Goal: Information Seeking & Learning: Learn about a topic

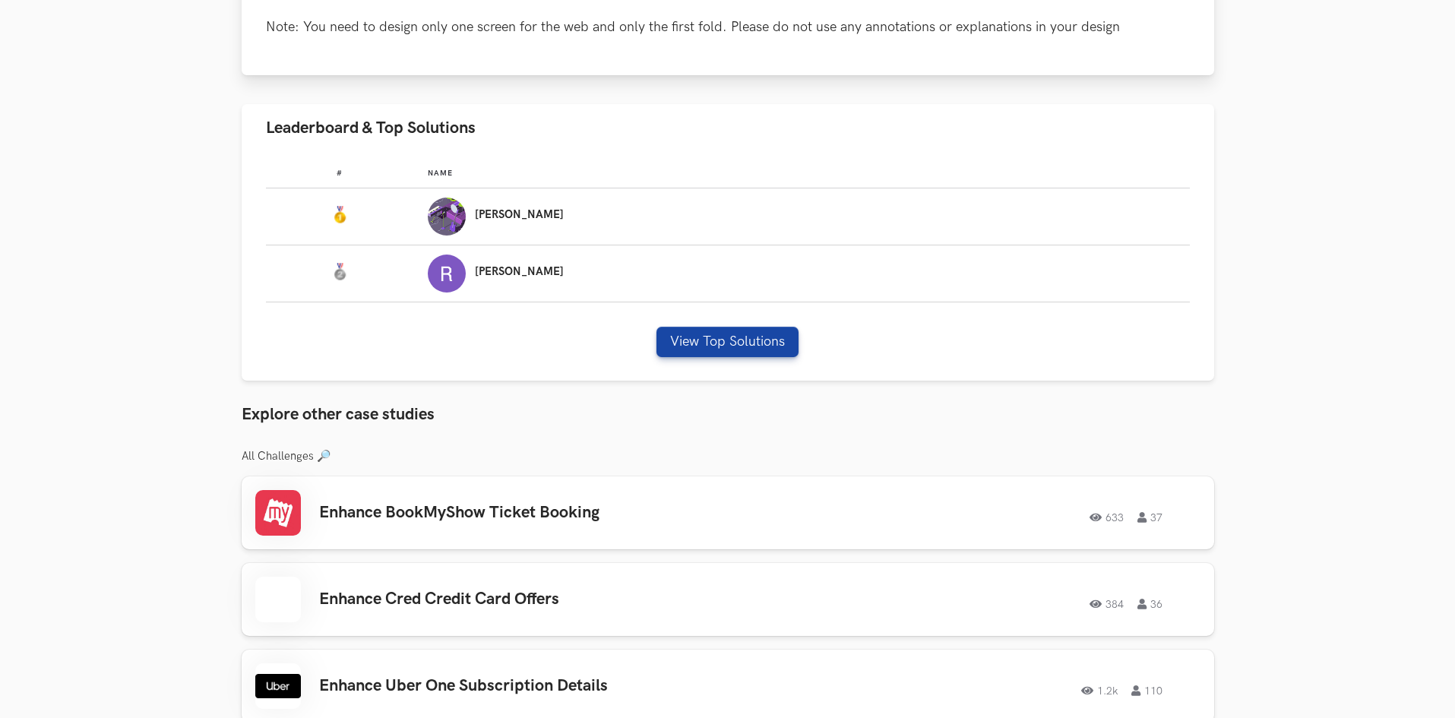
scroll to position [1064, 0]
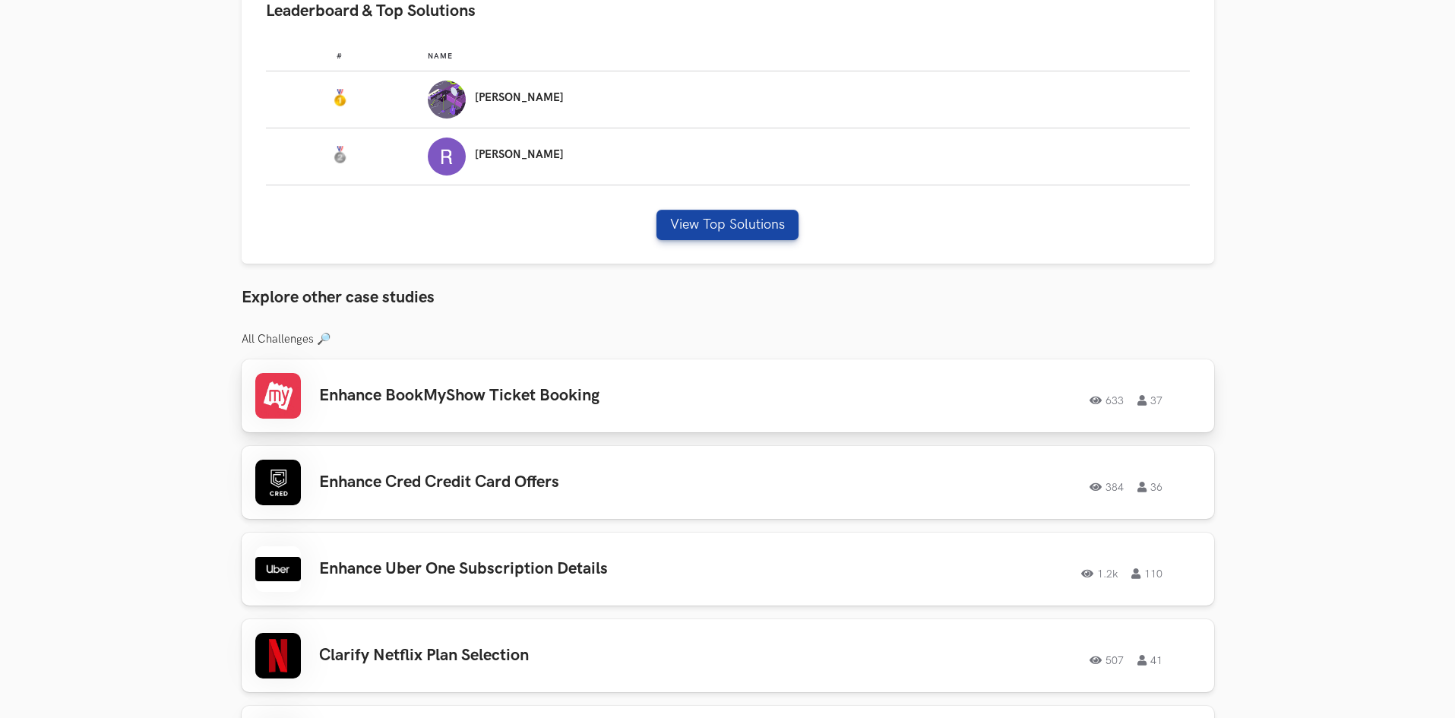
click at [564, 394] on h3 "Enhance BookMyShow Ticket Booking" at bounding box center [535, 396] width 432 height 20
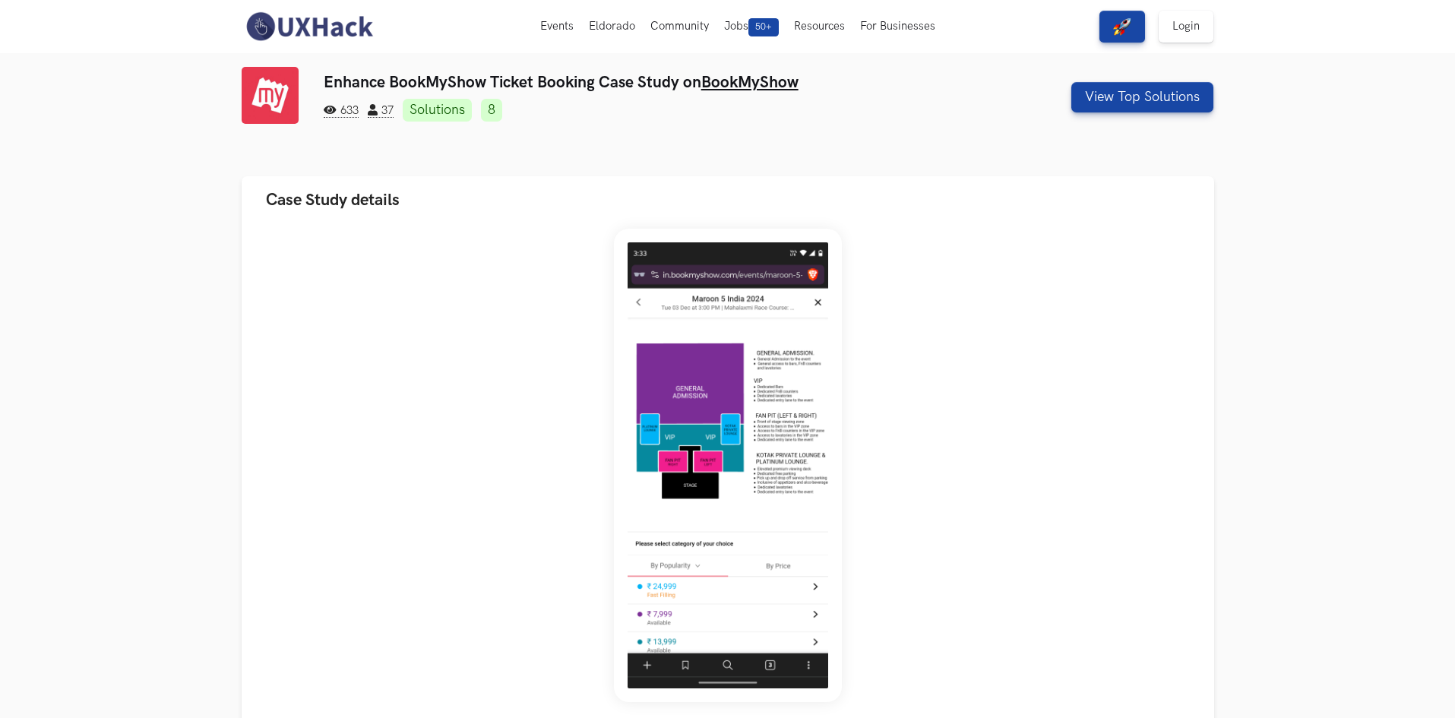
click at [301, 24] on img at bounding box center [309, 27] width 135 height 32
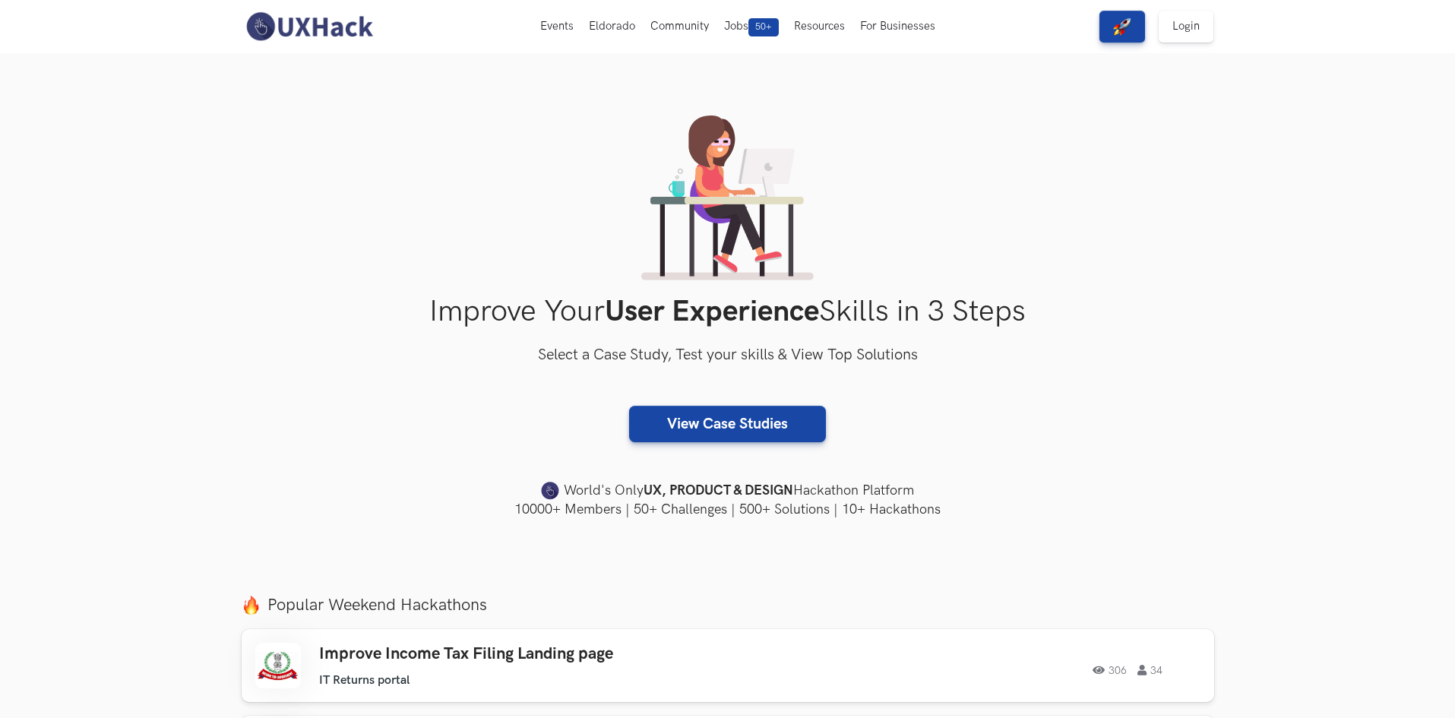
scroll to position [177, 0]
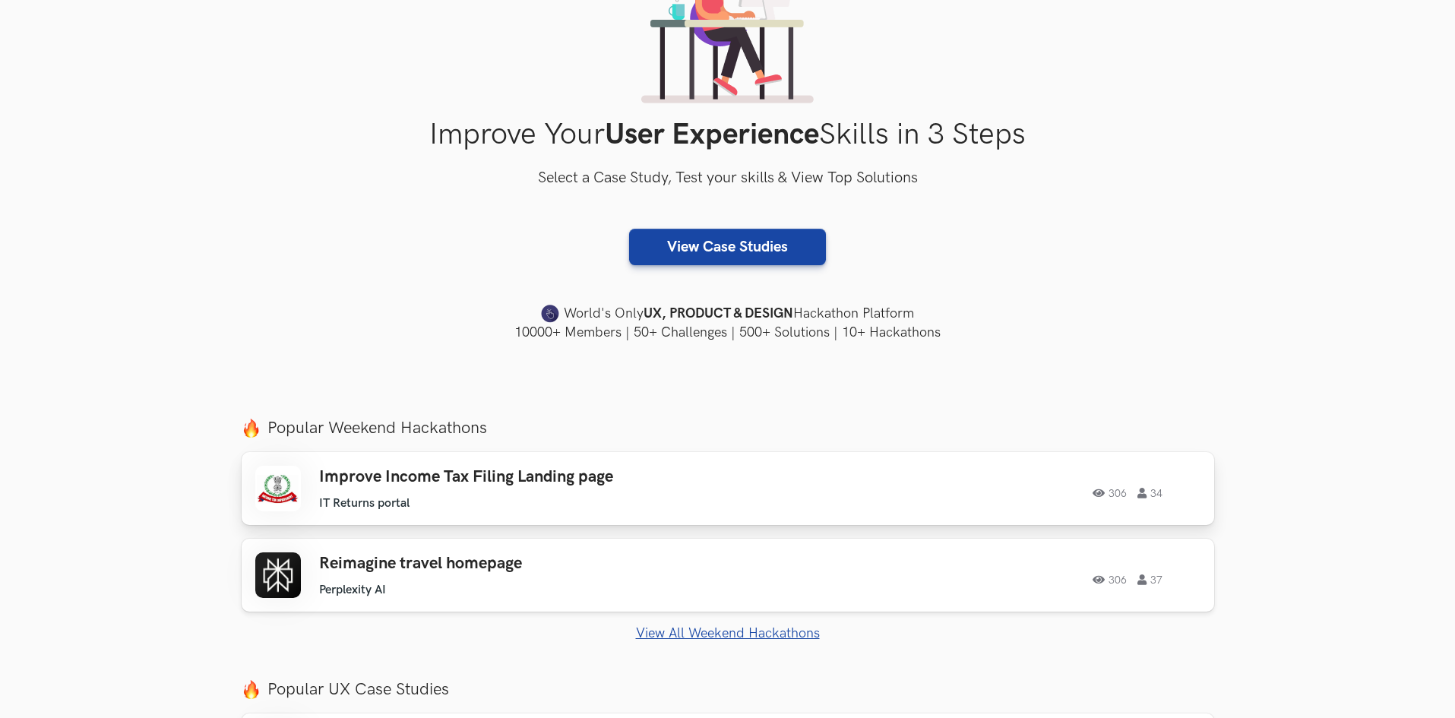
click at [512, 479] on h3 "Improve Income Tax Filing Landing page" at bounding box center [535, 477] width 432 height 20
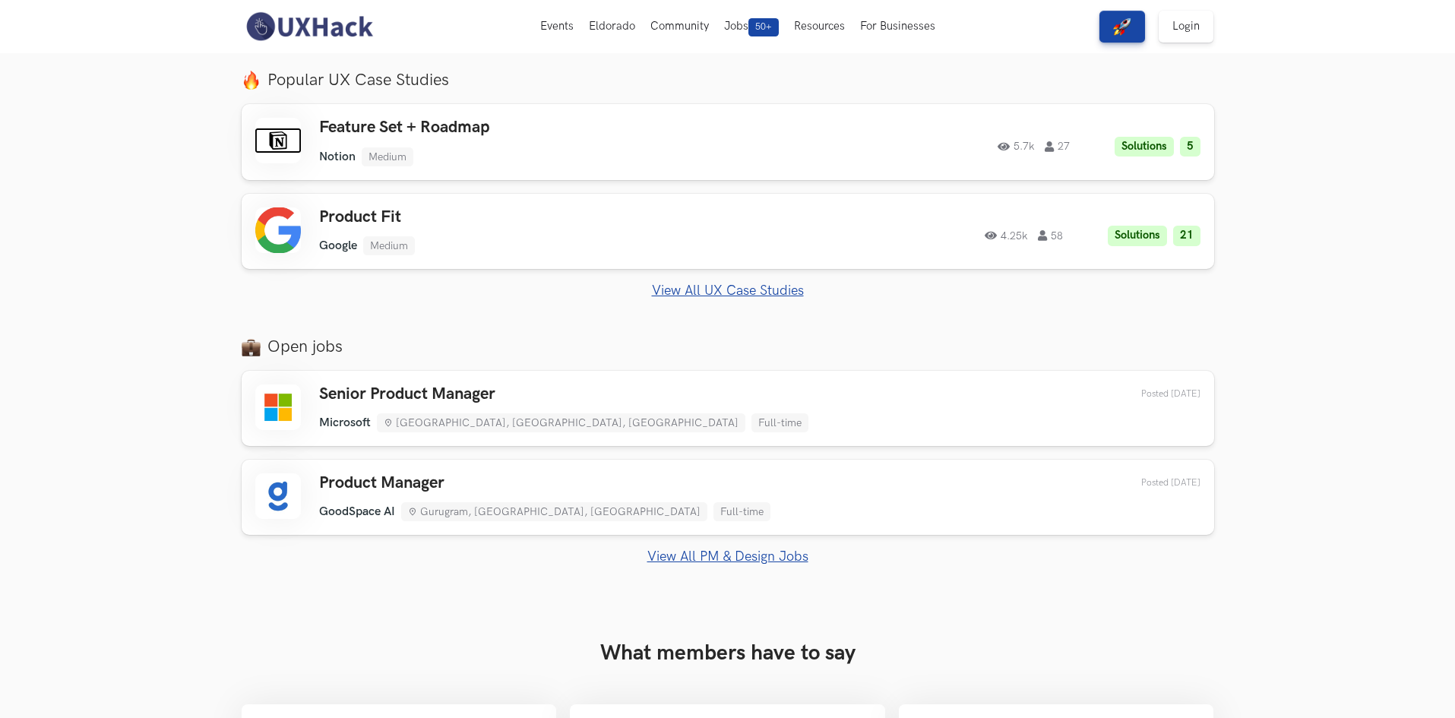
scroll to position [532, 0]
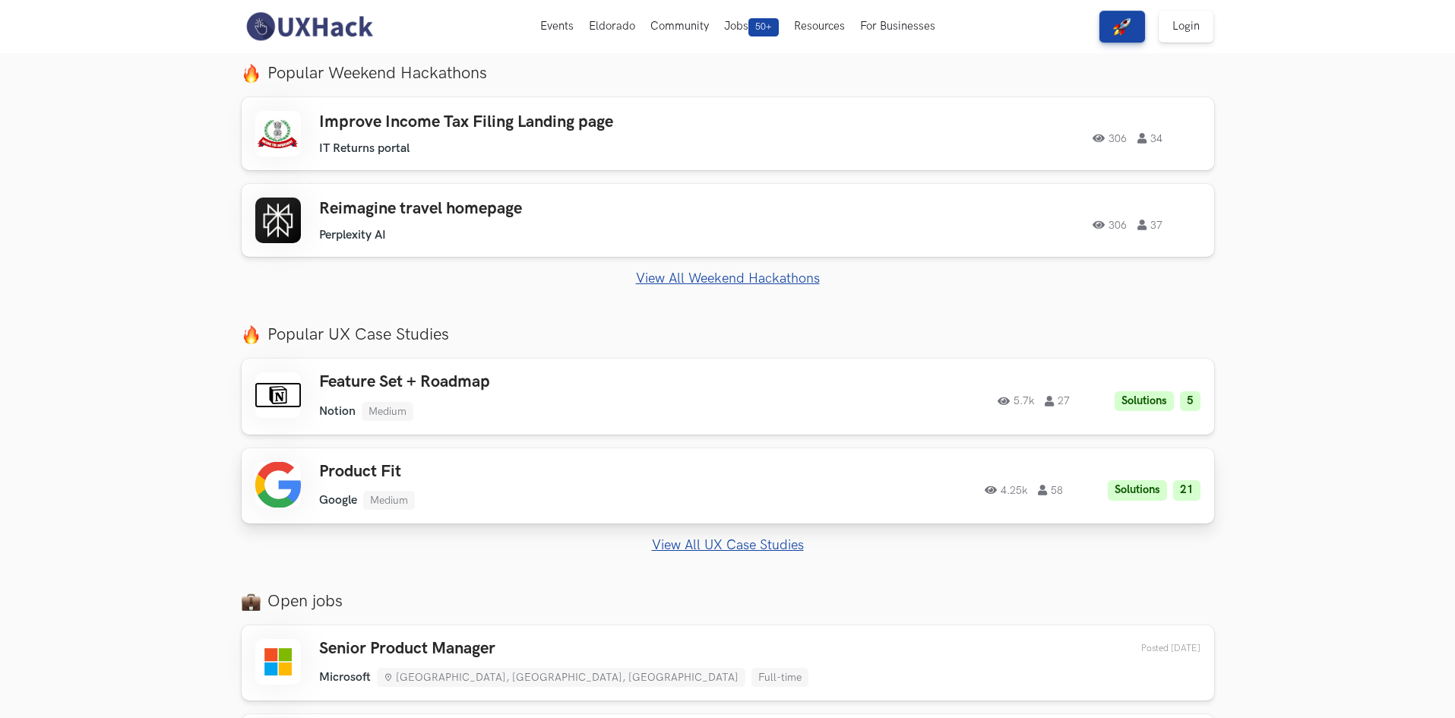
click at [546, 476] on h3 "Product Fit" at bounding box center [535, 472] width 432 height 20
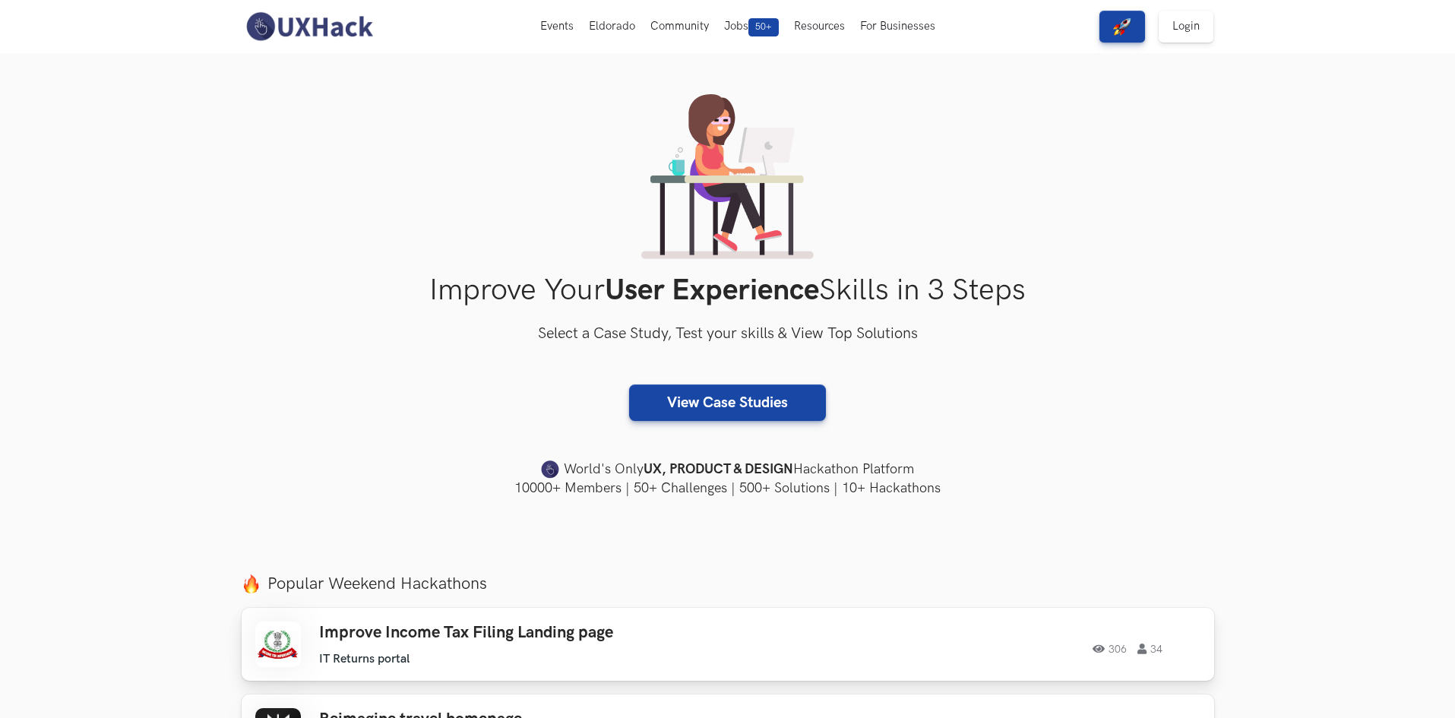
scroll to position [0, 0]
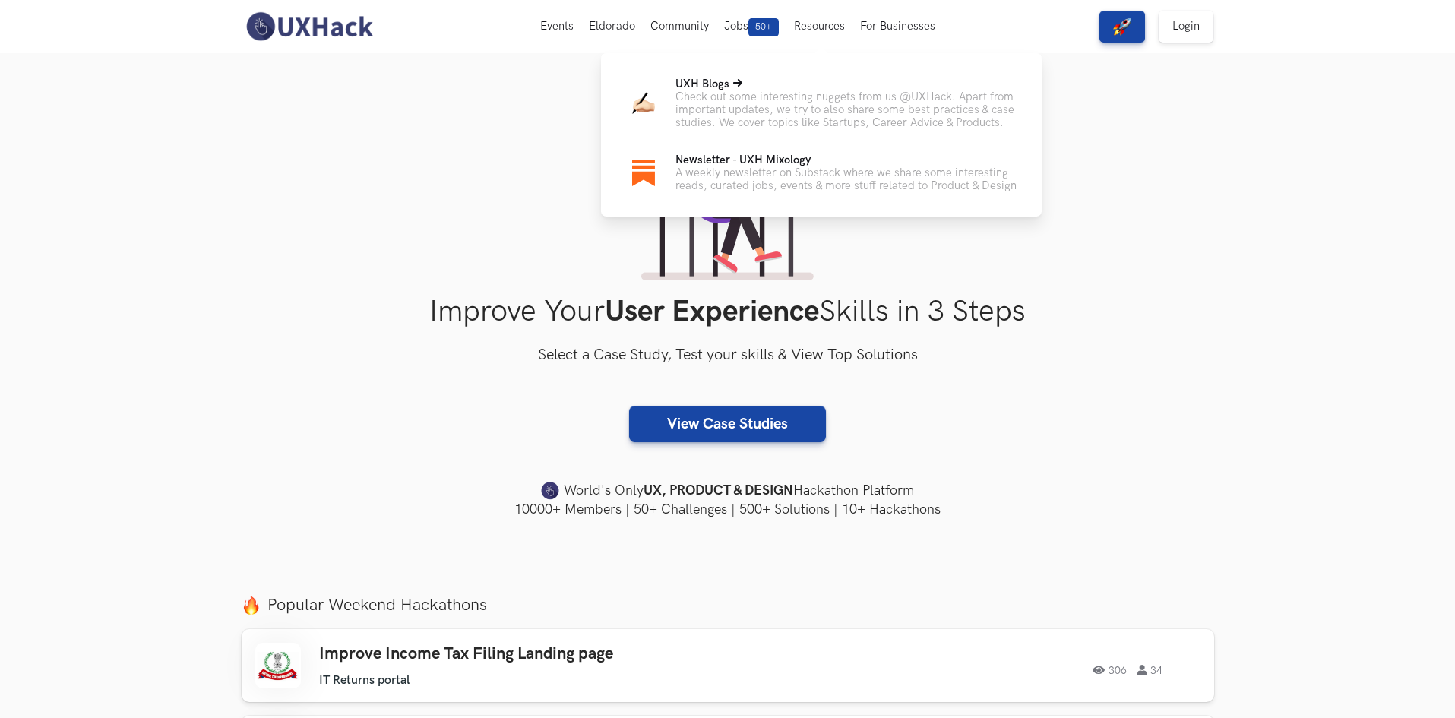
click at [803, 96] on p "Check out some interesting nuggets from us @UXHack. Apart from important update…" at bounding box center [847, 109] width 342 height 39
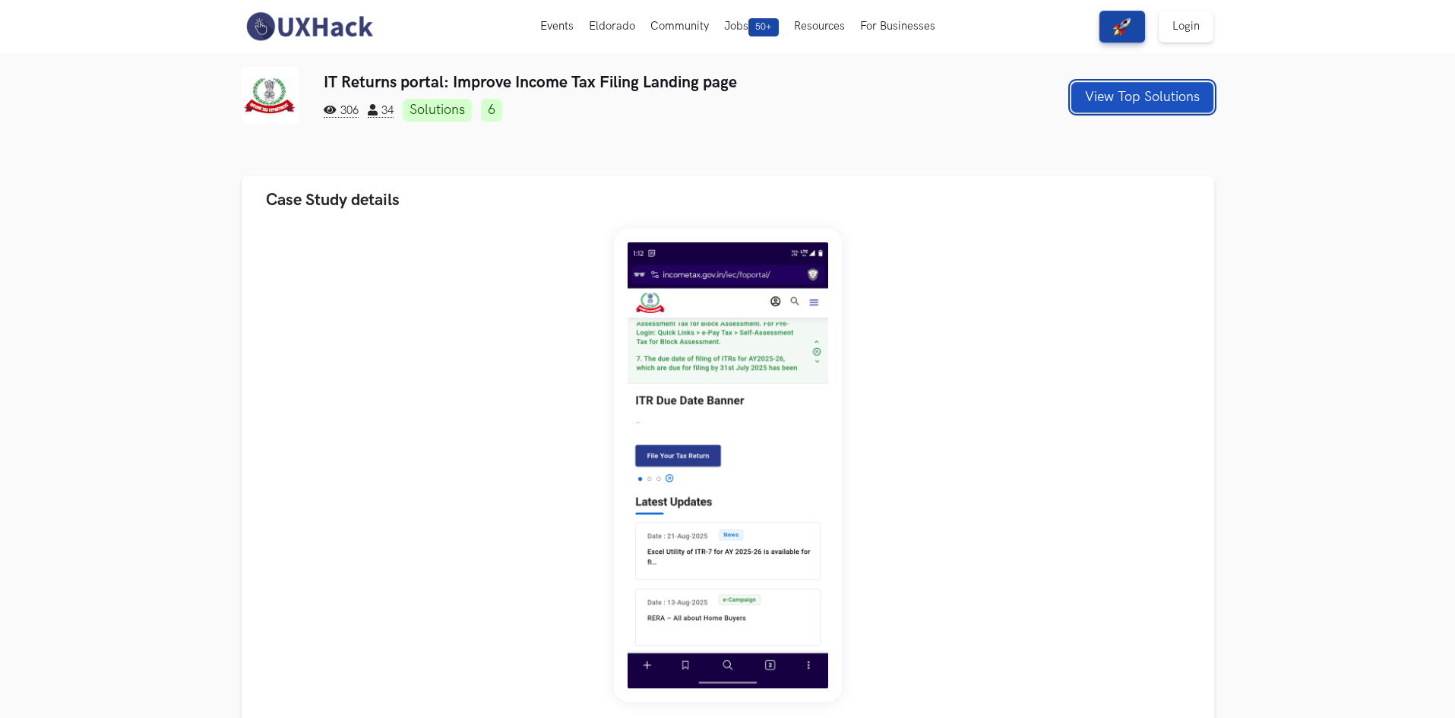
click at [1159, 103] on button "View Top Solutions" at bounding box center [1142, 97] width 142 height 30
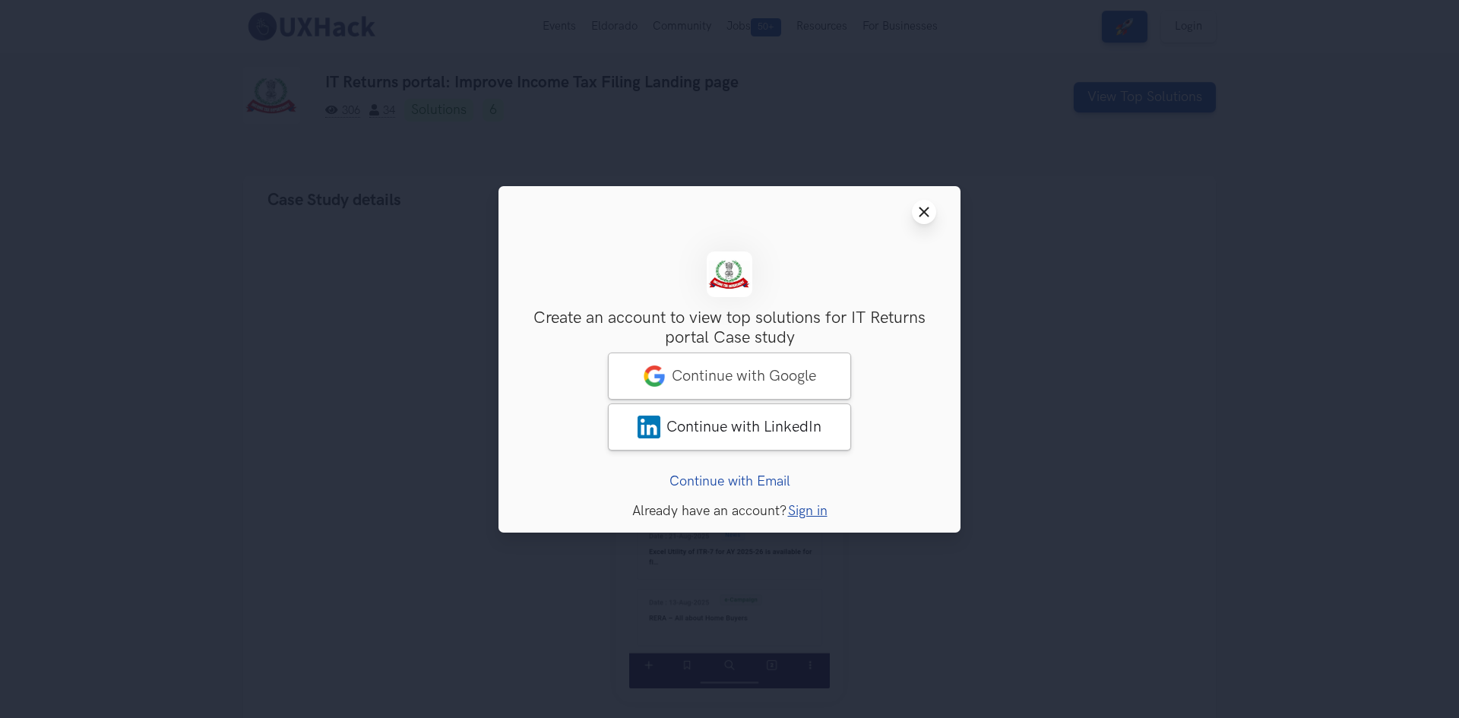
click at [929, 206] on icon "Close modal window" at bounding box center [924, 212] width 12 height 12
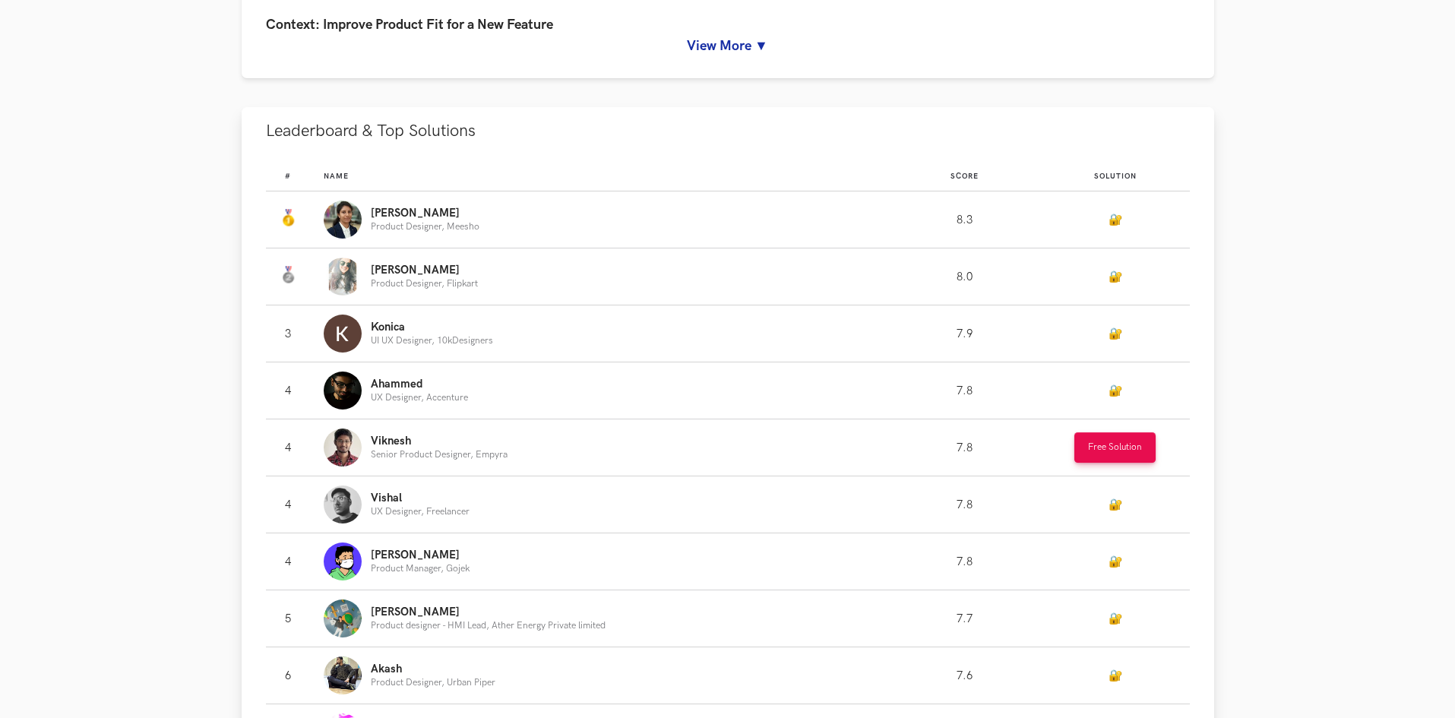
scroll to position [1064, 0]
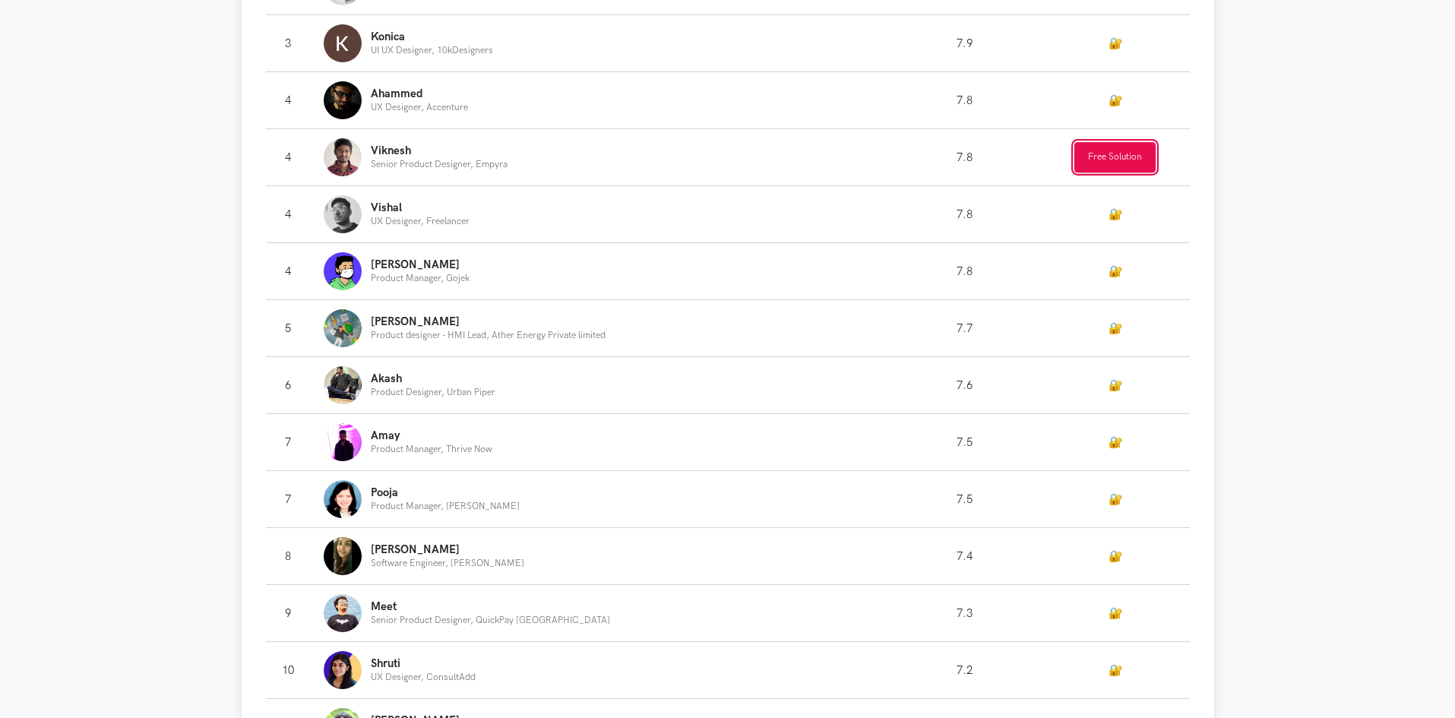
click at [1106, 160] on button "Free Solution" at bounding box center [1115, 157] width 81 height 30
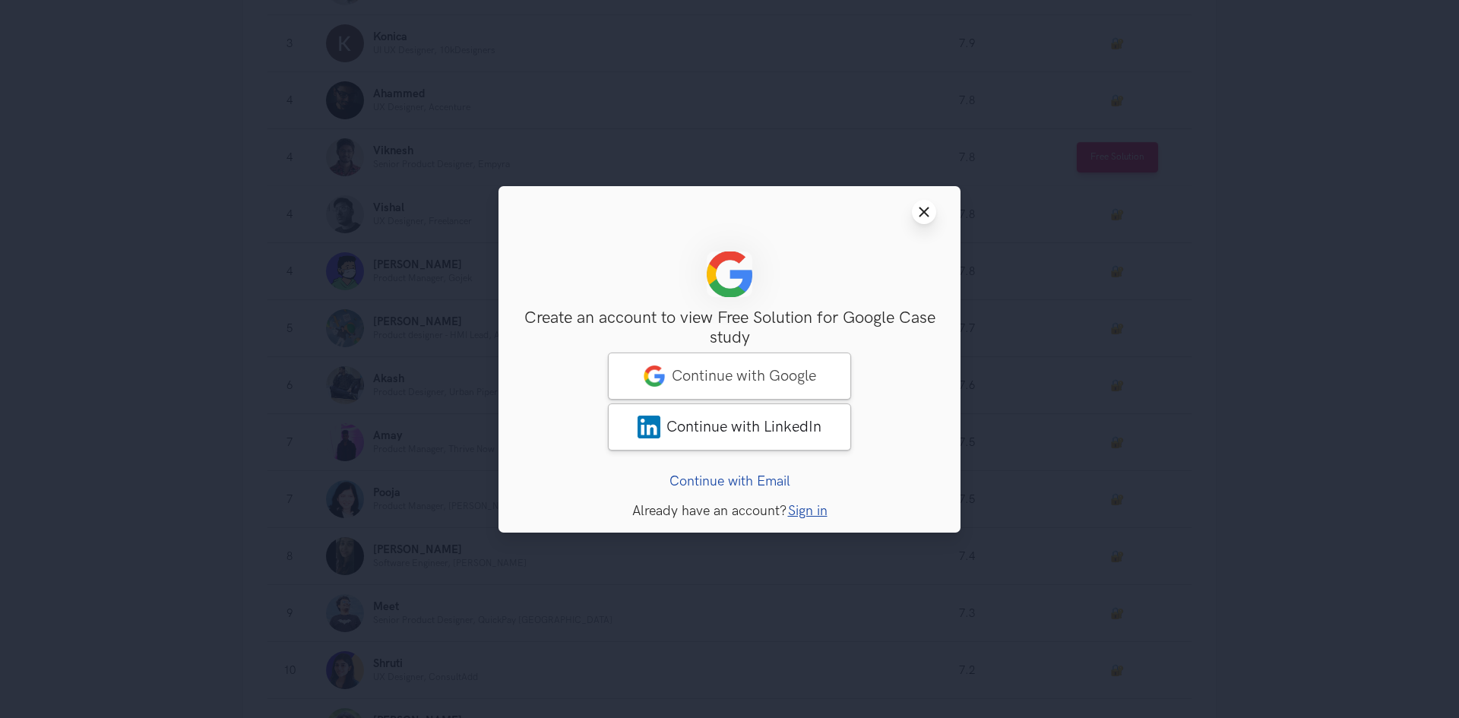
click at [929, 207] on line at bounding box center [924, 211] width 8 height 8
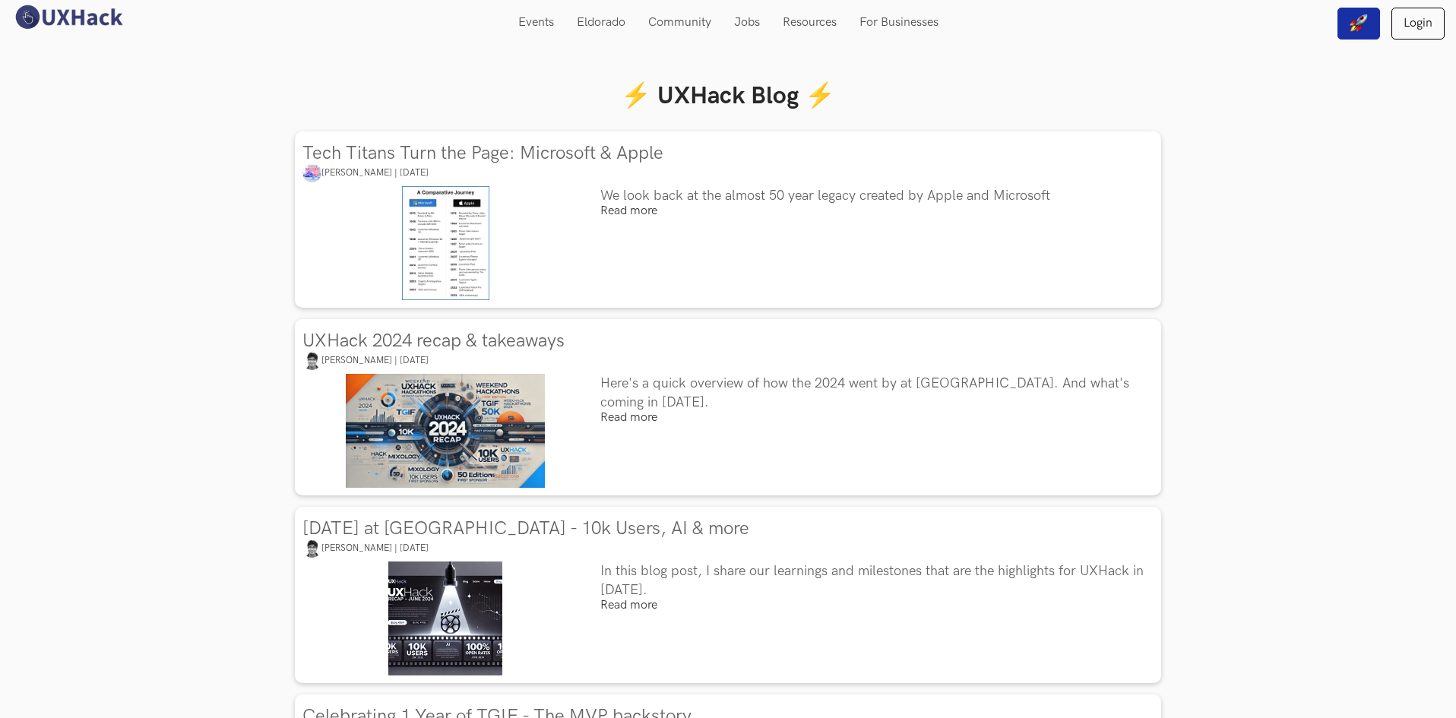
scroll to position [355, 0]
